Goal: Information Seeking & Learning: Learn about a topic

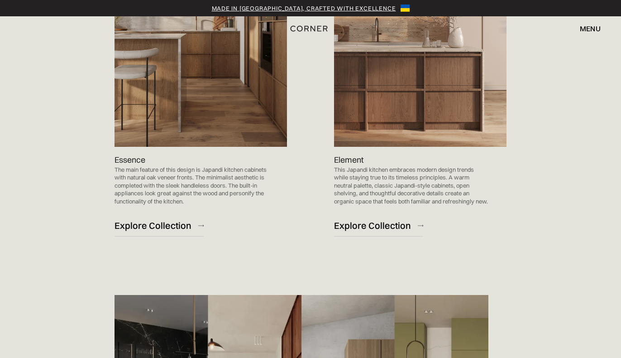
scroll to position [1024, 0]
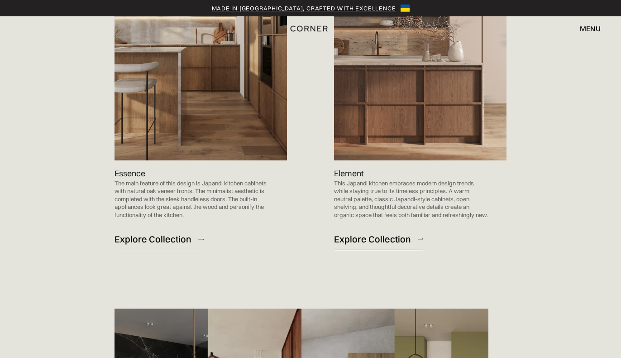
click at [388, 239] on div "Explore Collection" at bounding box center [372, 239] width 77 height 12
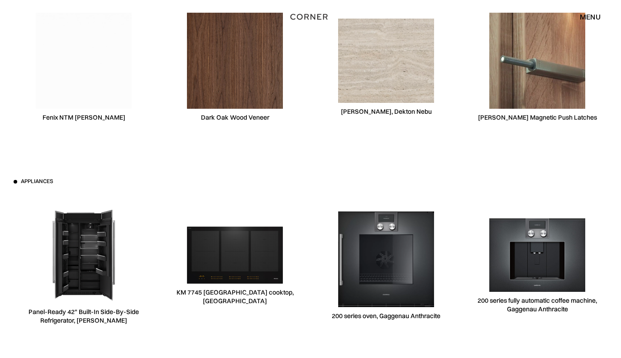
scroll to position [2823, 0]
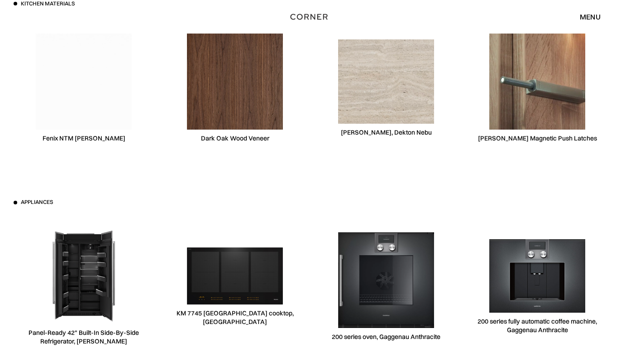
click at [588, 15] on div "menu" at bounding box center [590, 16] width 21 height 7
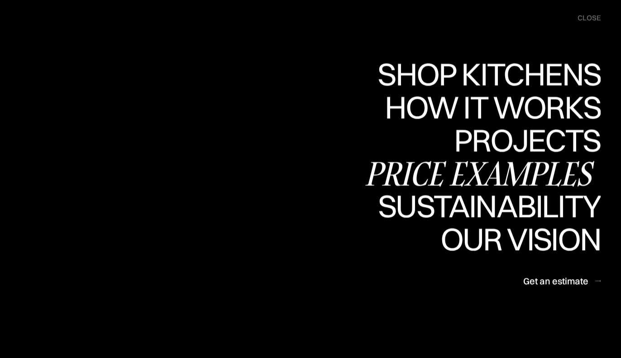
click at [478, 175] on div "Price examples" at bounding box center [481, 174] width 237 height 32
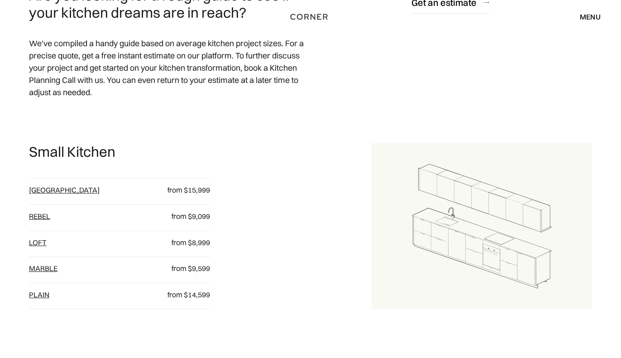
scroll to position [393, 0]
